Goal: Task Accomplishment & Management: Use online tool/utility

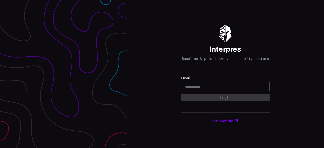
type input "**********"
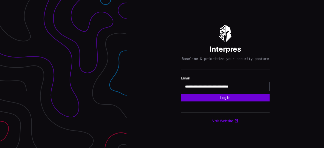
click at [224, 100] on button "Login" at bounding box center [225, 98] width 89 height 8
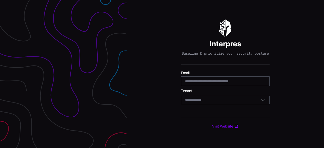
click at [219, 102] on div "Select Tenant" at bounding box center [223, 100] width 76 height 5
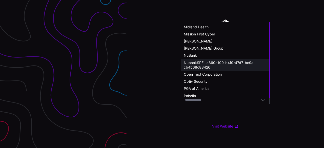
scroll to position [253, 0]
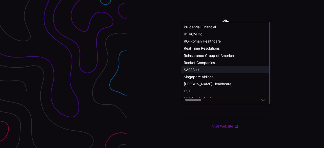
click at [203, 68] on div "SAFEBuilt" at bounding box center [225, 70] width 83 height 5
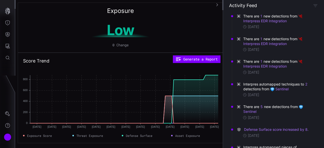
click at [217, 5] on icon "button" at bounding box center [217, 5] width 4 height 4
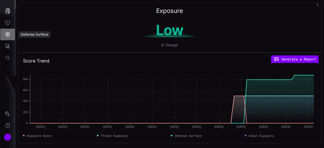
click at [9, 35] on icon "Defense Surface" at bounding box center [8, 34] width 4 height 5
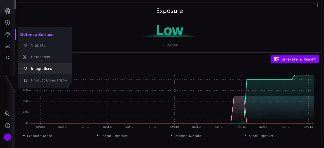
click at [39, 69] on div "Integrations" at bounding box center [48, 69] width 38 height 6
